Goal: Entertainment & Leisure: Consume media (video, audio)

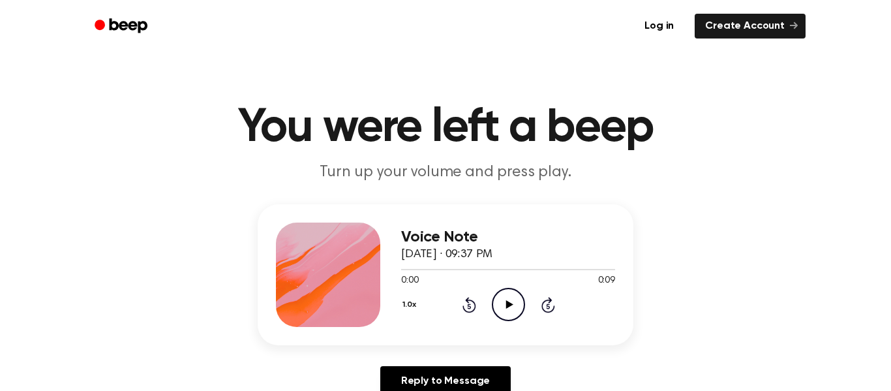
click at [502, 306] on icon "Play Audio" at bounding box center [508, 304] width 33 height 33
click at [504, 288] on icon "Play Audio" at bounding box center [508, 304] width 33 height 33
click at [520, 322] on div "Voice Note September 7, 2025 · 09:38 PM 0:00 0:08 Your browser does not support…" at bounding box center [508, 274] width 214 height 104
click at [506, 307] on icon at bounding box center [509, 304] width 7 height 8
click at [514, 299] on icon "Play Audio" at bounding box center [508, 304] width 33 height 33
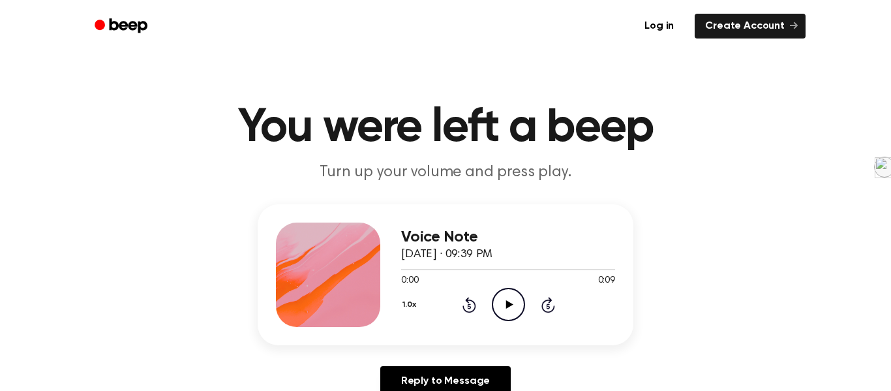
click at [509, 304] on icon at bounding box center [509, 304] width 7 height 8
click at [511, 303] on icon "Play Audio" at bounding box center [508, 304] width 33 height 33
click at [503, 324] on div "Voice Note [DATE] · 09:40 PM 0:00 0:07 Your browser does not support the [objec…" at bounding box center [508, 274] width 214 height 104
click at [503, 313] on icon "Play Audio" at bounding box center [508, 304] width 33 height 33
click at [519, 292] on icon "Play Audio" at bounding box center [508, 304] width 33 height 33
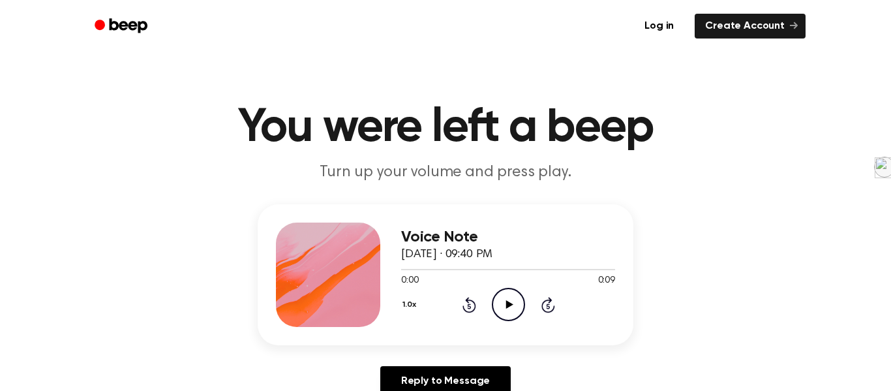
click at [513, 300] on icon "Play Audio" at bounding box center [508, 304] width 33 height 33
click at [401, 299] on button "1.0x" at bounding box center [411, 305] width 20 height 22
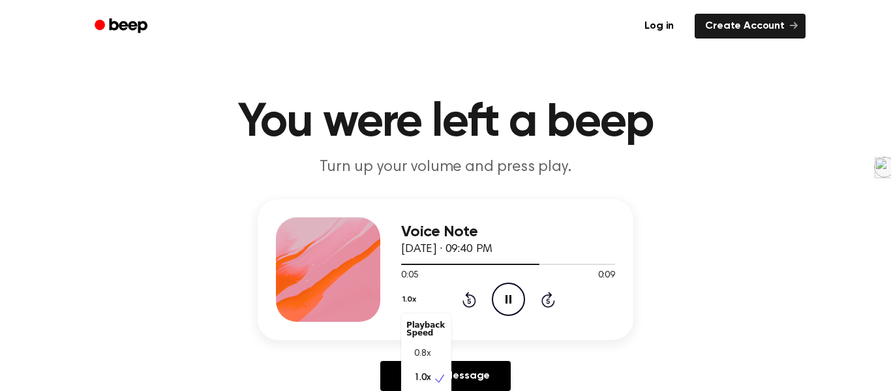
click at [403, 300] on button "1.0x" at bounding box center [411, 299] width 20 height 22
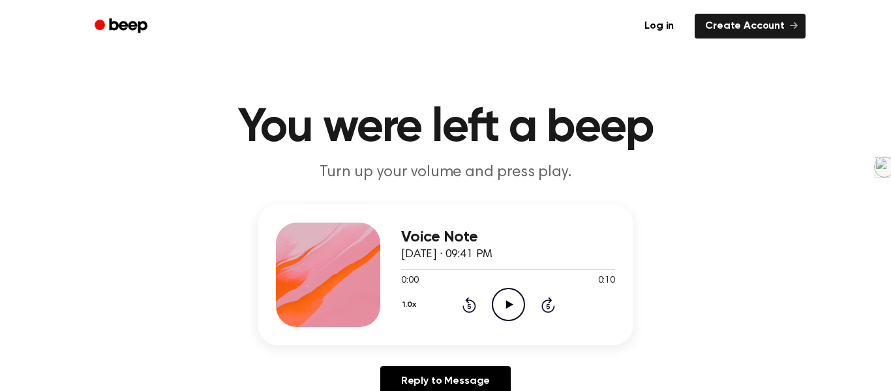
click at [508, 305] on icon at bounding box center [509, 304] width 7 height 8
click at [505, 307] on icon "Play Audio" at bounding box center [508, 304] width 33 height 33
click at [512, 308] on icon "Play Audio" at bounding box center [508, 304] width 33 height 33
click at [517, 303] on icon "Play Audio" at bounding box center [508, 304] width 33 height 33
click at [510, 296] on icon "Play Audio" at bounding box center [508, 304] width 33 height 33
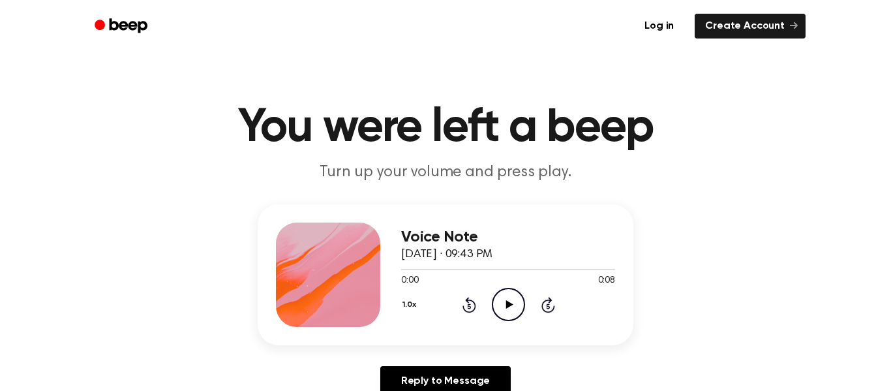
click at [505, 292] on icon "Play Audio" at bounding box center [508, 304] width 33 height 33
click at [502, 287] on div "0:00 0:09" at bounding box center [508, 281] width 214 height 14
click at [502, 300] on icon "Play Audio" at bounding box center [508, 304] width 33 height 33
click at [517, 306] on icon "Play Audio" at bounding box center [508, 304] width 33 height 33
click at [506, 313] on icon "Play Audio" at bounding box center [508, 304] width 33 height 33
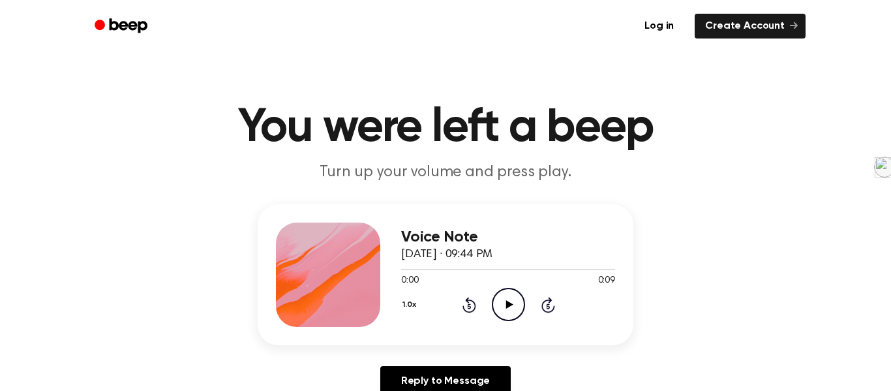
click at [512, 306] on icon "Play Audio" at bounding box center [508, 304] width 33 height 33
click at [522, 307] on icon "Play Audio" at bounding box center [508, 304] width 33 height 33
click at [517, 299] on icon "Play Audio" at bounding box center [508, 304] width 33 height 33
